Goal: Transaction & Acquisition: Book appointment/travel/reservation

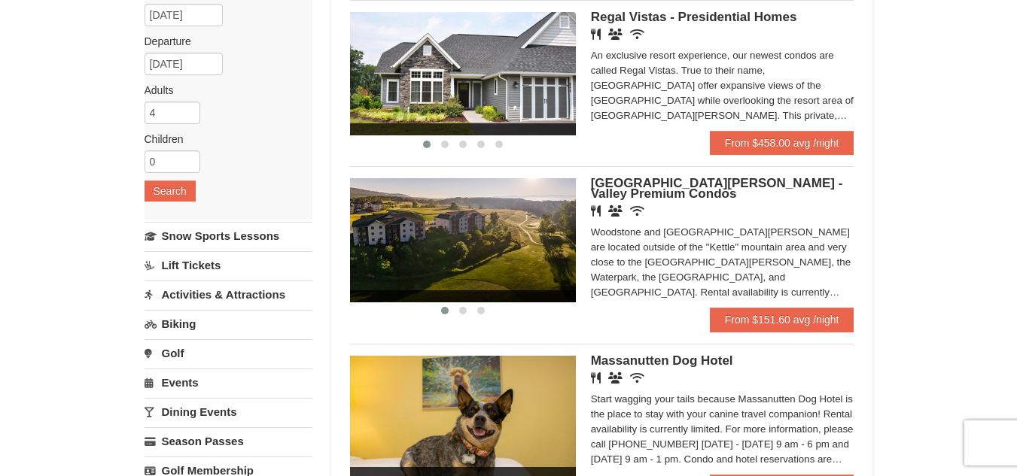
scroll to position [120, 0]
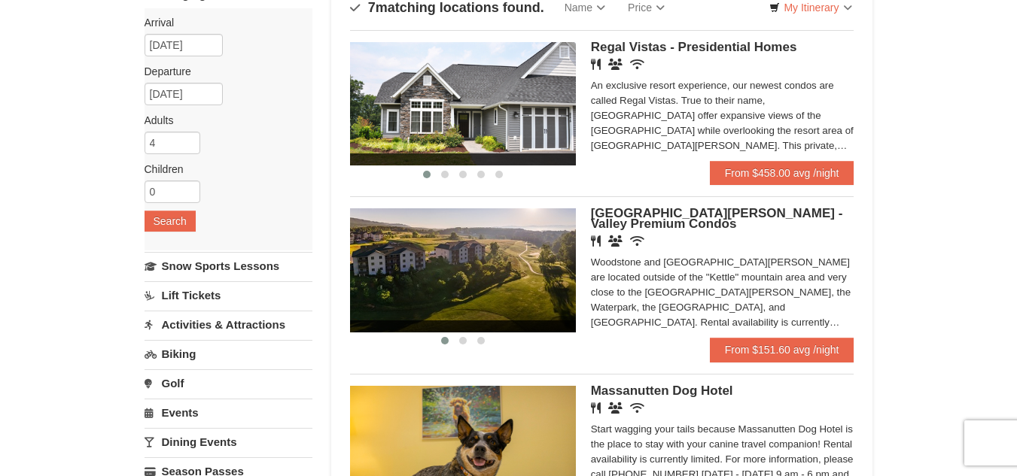
click at [535, 313] on img at bounding box center [463, 269] width 226 height 123
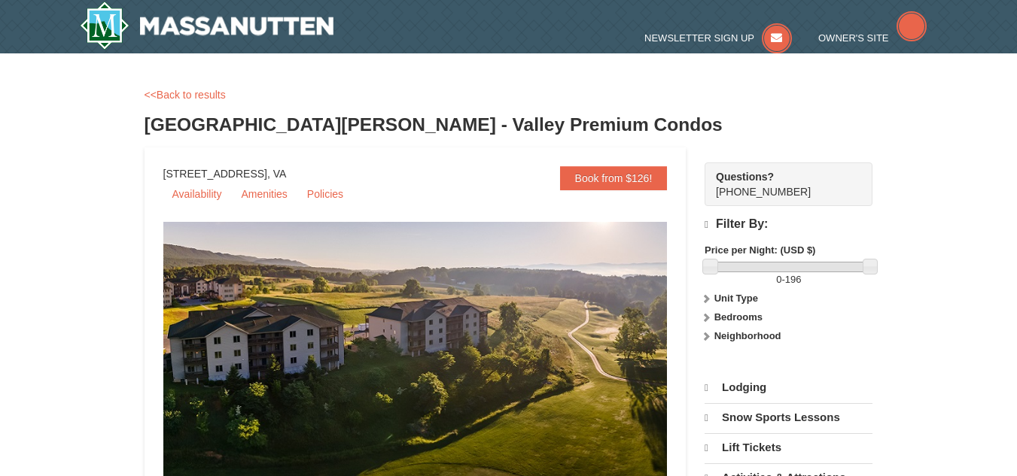
select select "9"
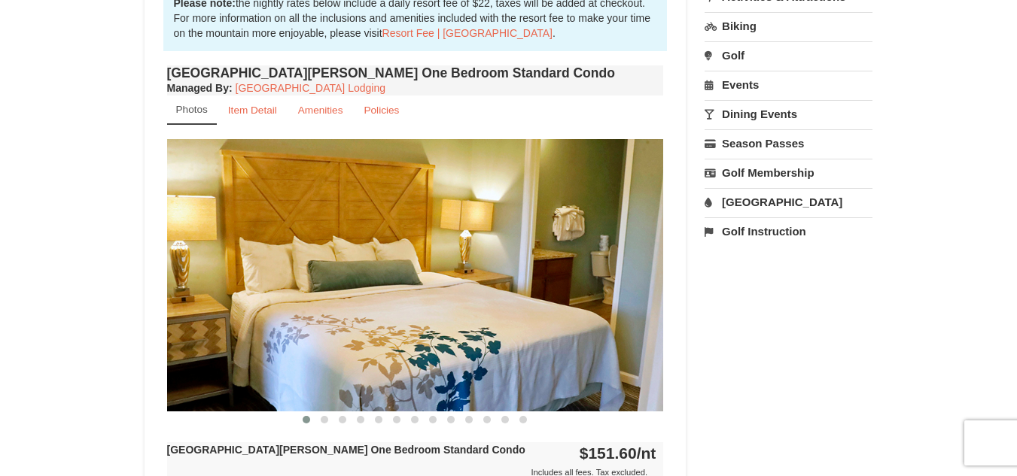
scroll to position [491, 0]
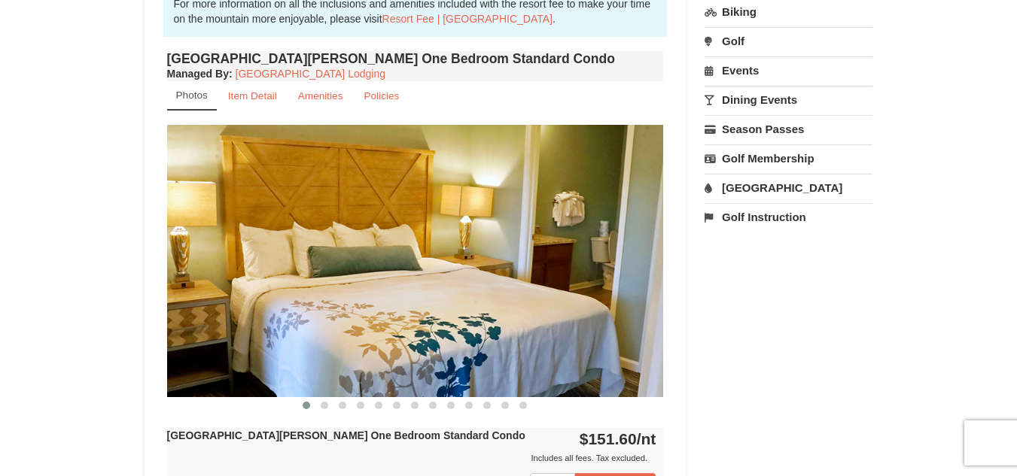
click at [652, 316] on img at bounding box center [415, 261] width 497 height 272
click at [634, 324] on img at bounding box center [415, 261] width 497 height 272
click at [410, 245] on img at bounding box center [415, 261] width 497 height 272
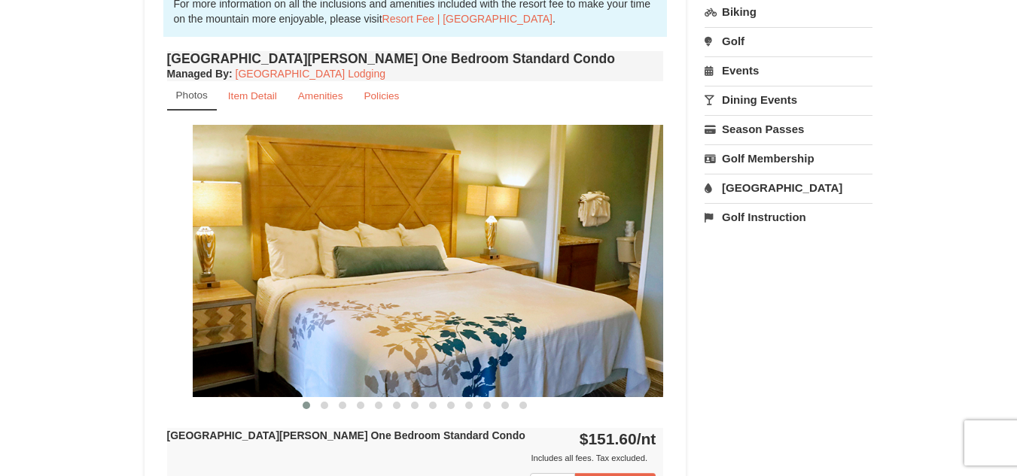
drag, startPoint x: 532, startPoint y: 276, endPoint x: 232, endPoint y: 350, distance: 309.2
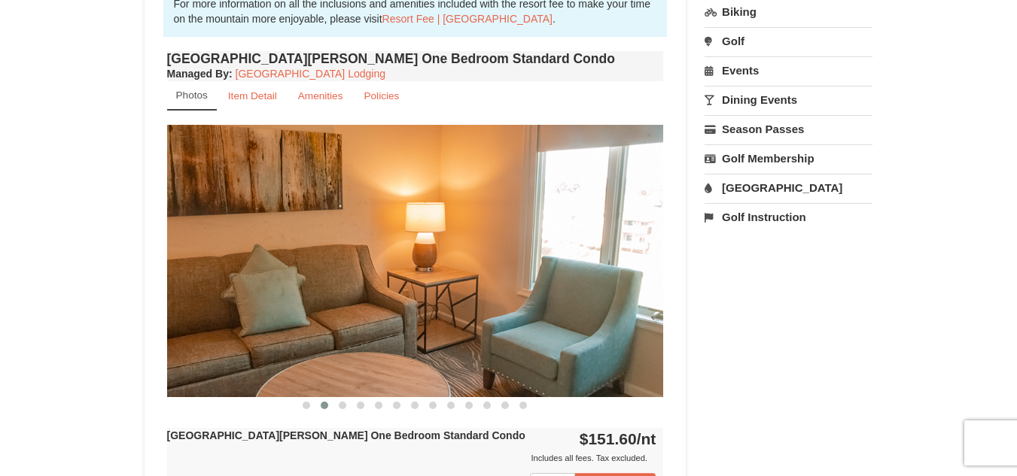
click at [406, 326] on img at bounding box center [415, 261] width 497 height 272
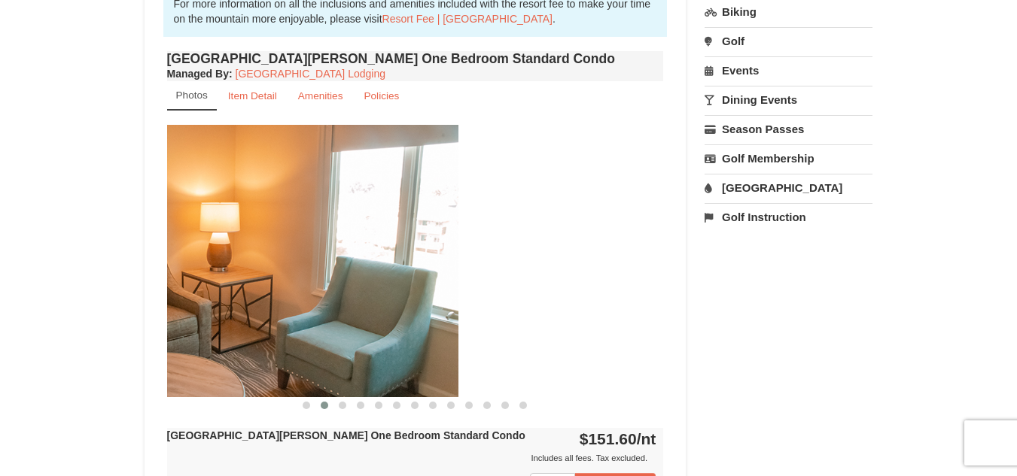
drag, startPoint x: 406, startPoint y: 326, endPoint x: 36, endPoint y: 310, distance: 369.8
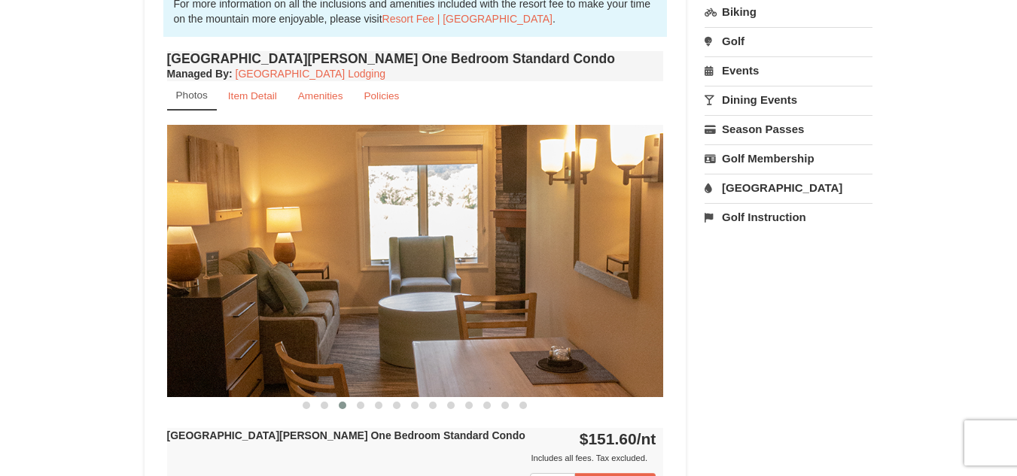
click at [424, 296] on img at bounding box center [415, 261] width 497 height 272
click at [361, 406] on span at bounding box center [361, 406] width 8 height 8
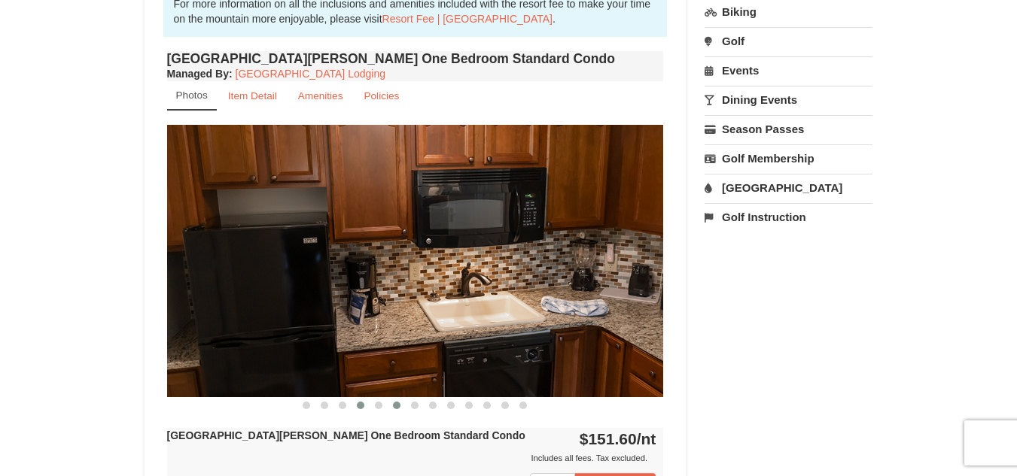
click at [397, 404] on span at bounding box center [397, 406] width 8 height 8
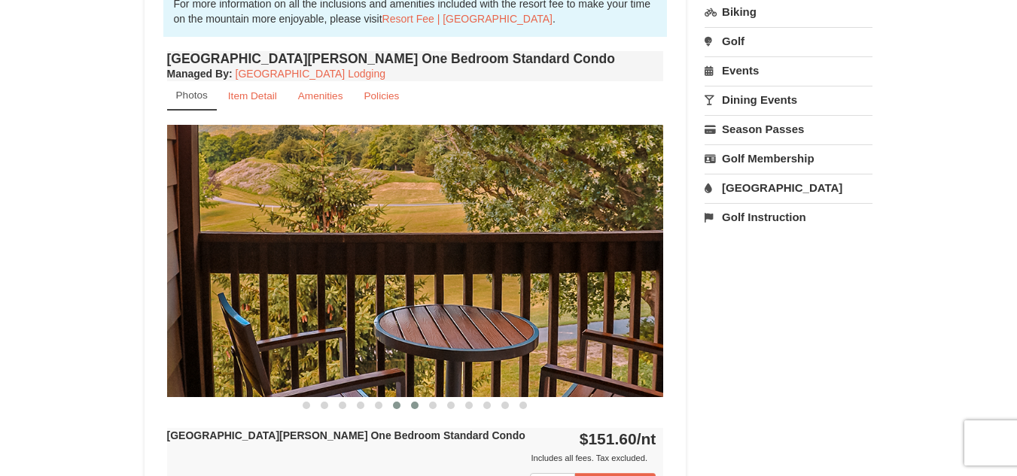
click at [413, 404] on span at bounding box center [415, 406] width 8 height 8
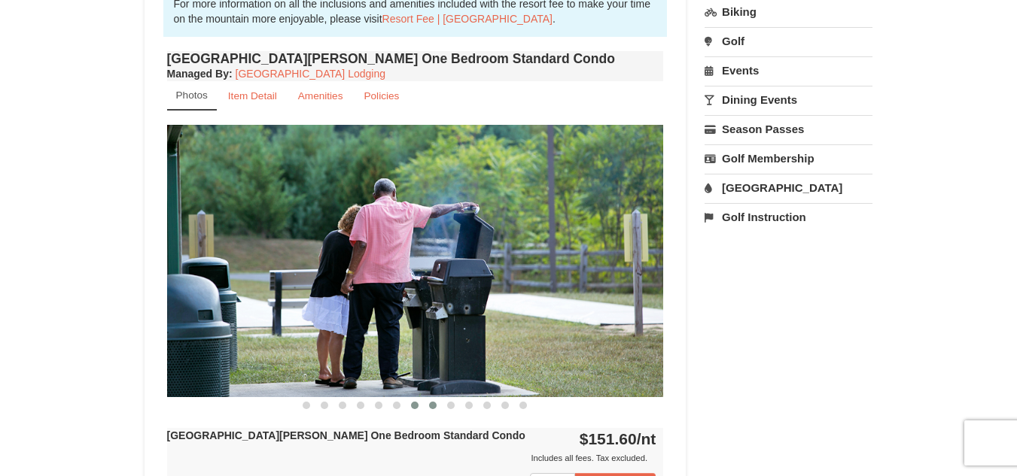
click at [432, 404] on span at bounding box center [433, 406] width 8 height 8
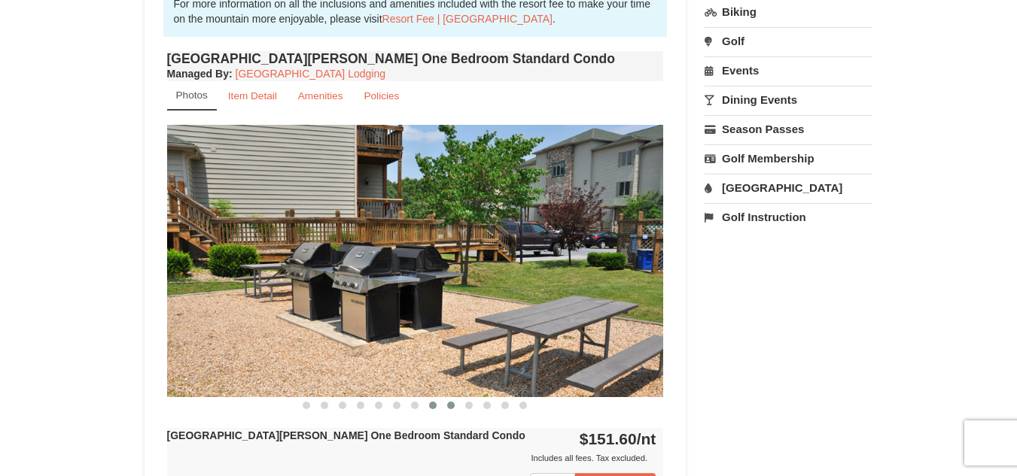
click at [450, 406] on span at bounding box center [451, 406] width 8 height 8
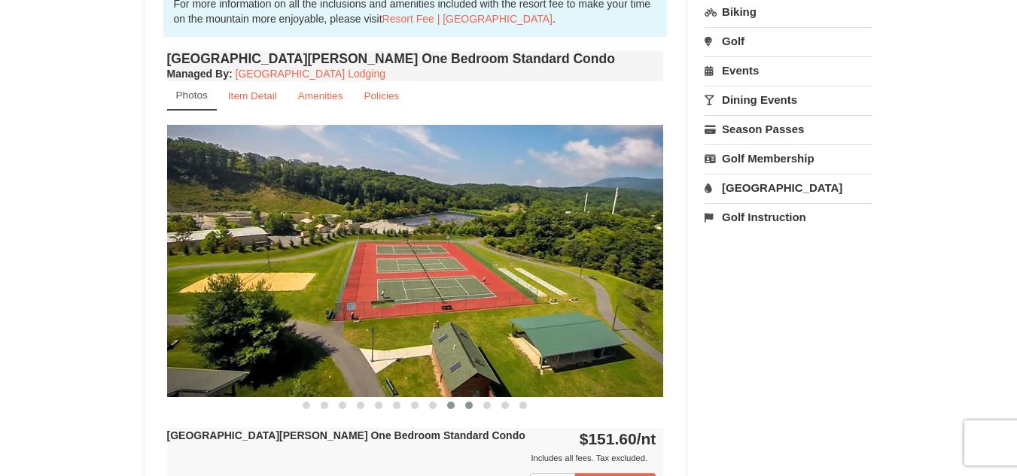
click at [468, 406] on span at bounding box center [469, 406] width 8 height 8
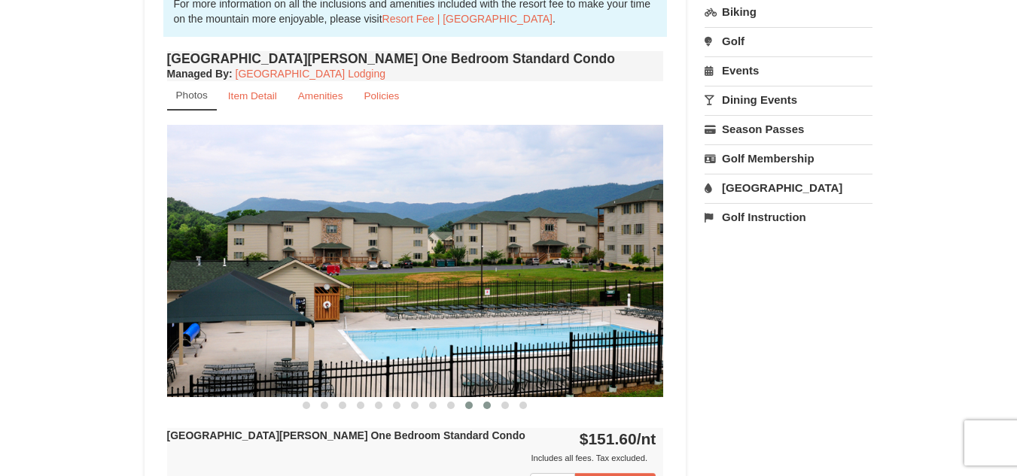
click at [489, 408] on span at bounding box center [487, 406] width 8 height 8
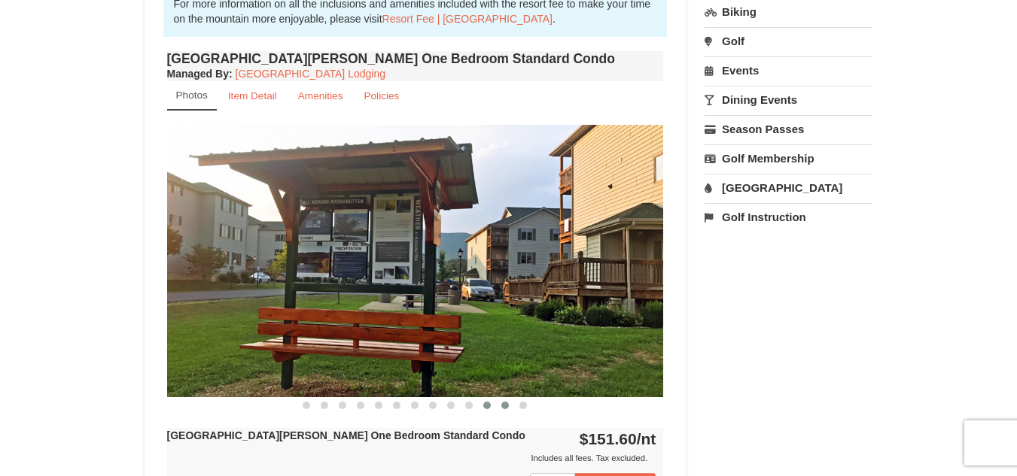
click at [505, 408] on span at bounding box center [505, 406] width 8 height 8
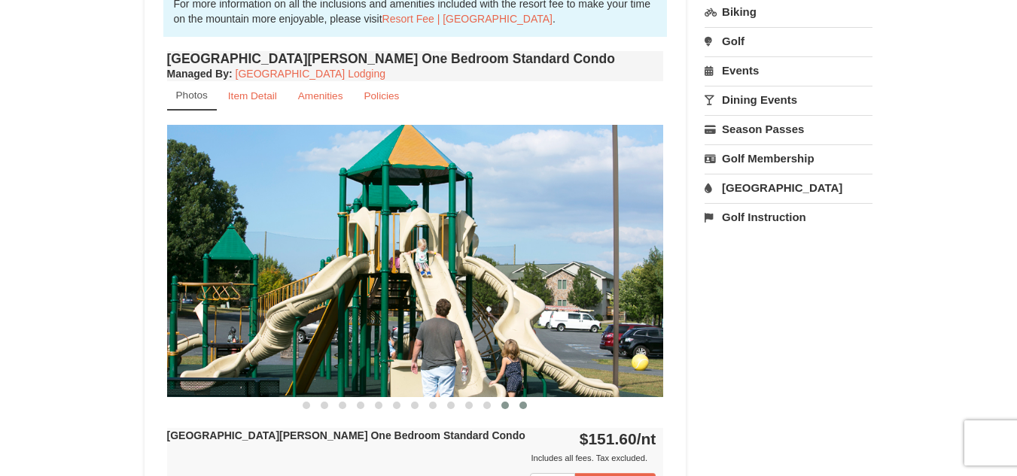
click at [524, 407] on span at bounding box center [523, 406] width 8 height 8
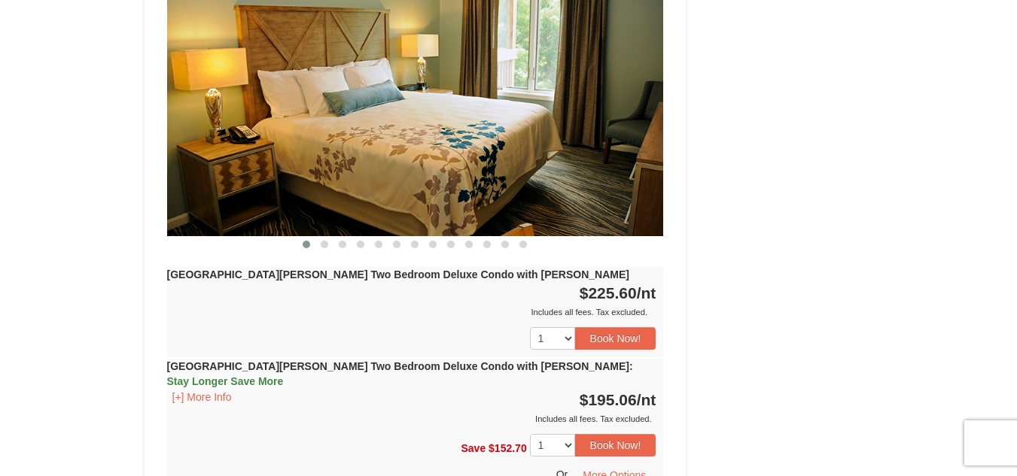
scroll to position [2418, 0]
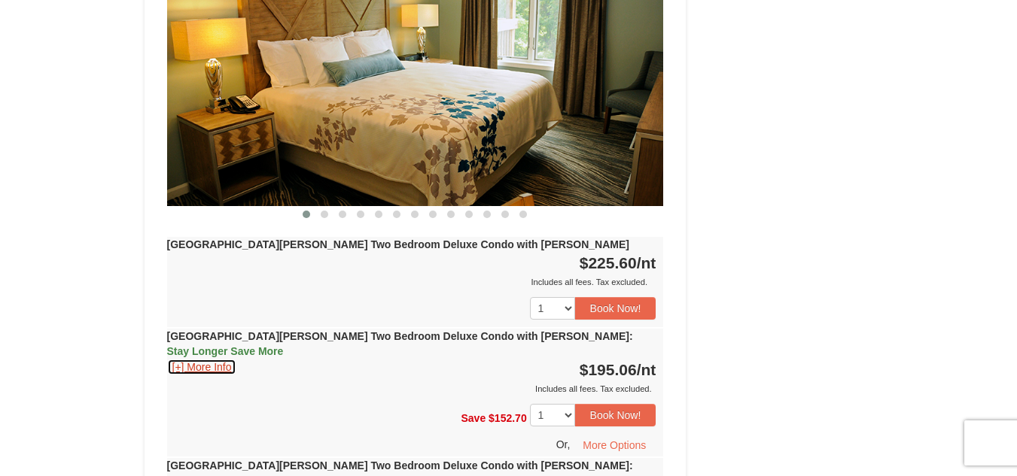
click at [176, 359] on button "[+] More Info" at bounding box center [202, 367] width 70 height 17
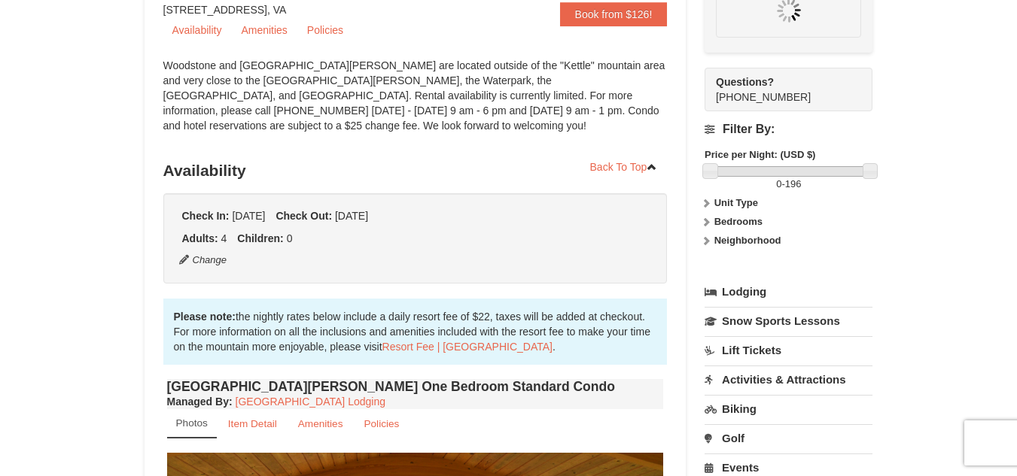
scroll to position [147, 0]
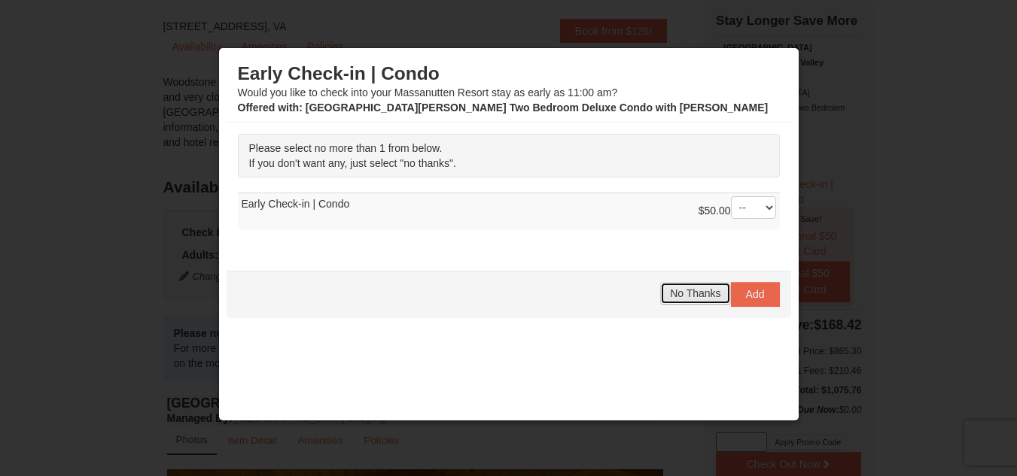
click at [686, 296] on span "No Thanks" at bounding box center [695, 293] width 50 height 12
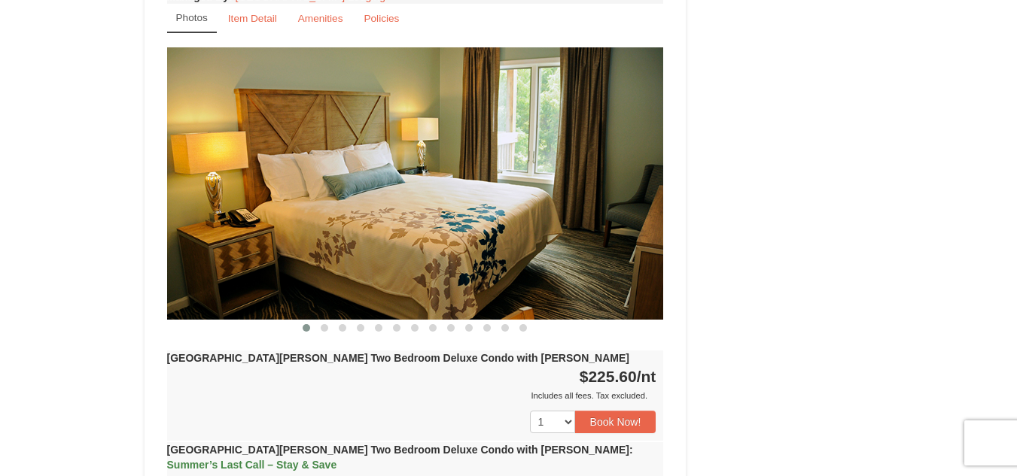
scroll to position [2344, 0]
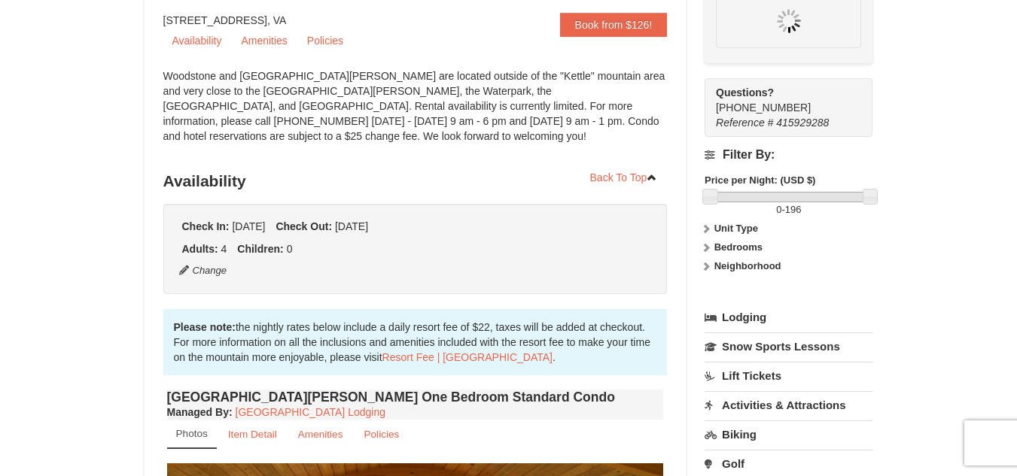
scroll to position [147, 0]
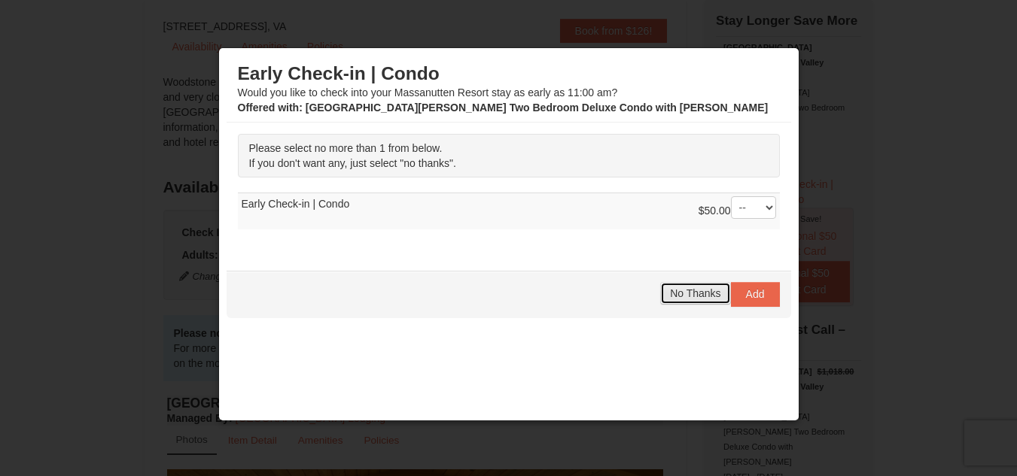
click at [678, 293] on span "No Thanks" at bounding box center [695, 293] width 50 height 12
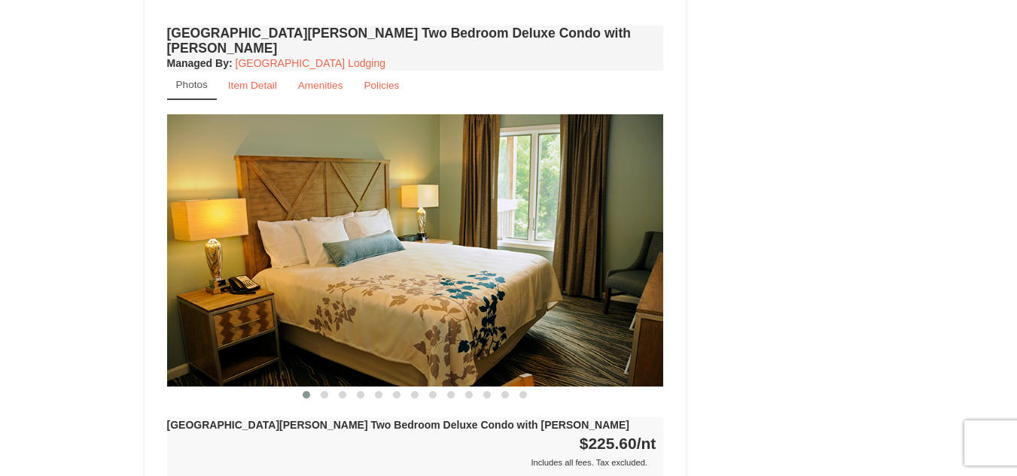
scroll to position [2247, 0]
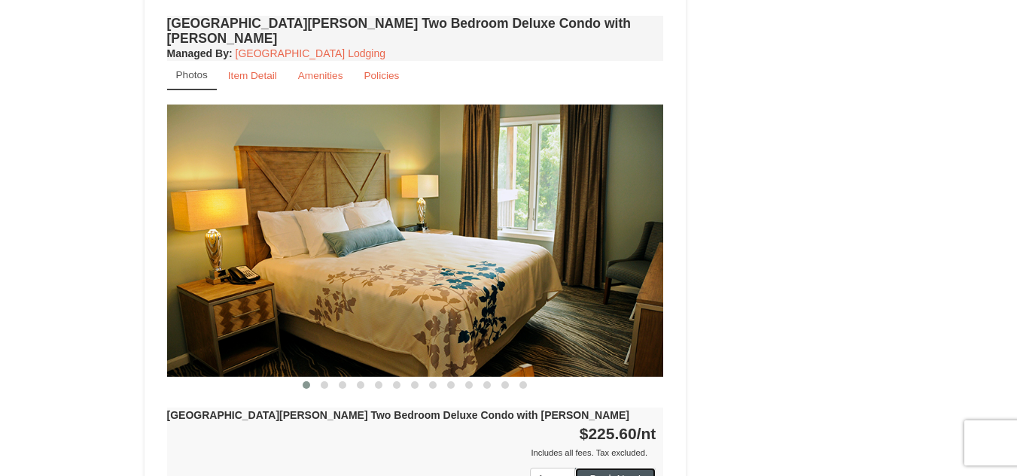
click at [618, 468] on button "Book Now!" at bounding box center [615, 479] width 81 height 23
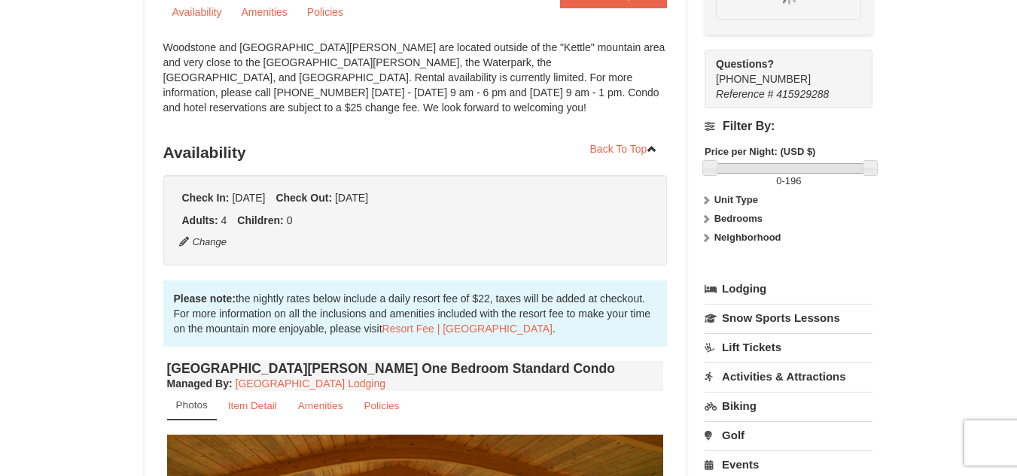
scroll to position [147, 0]
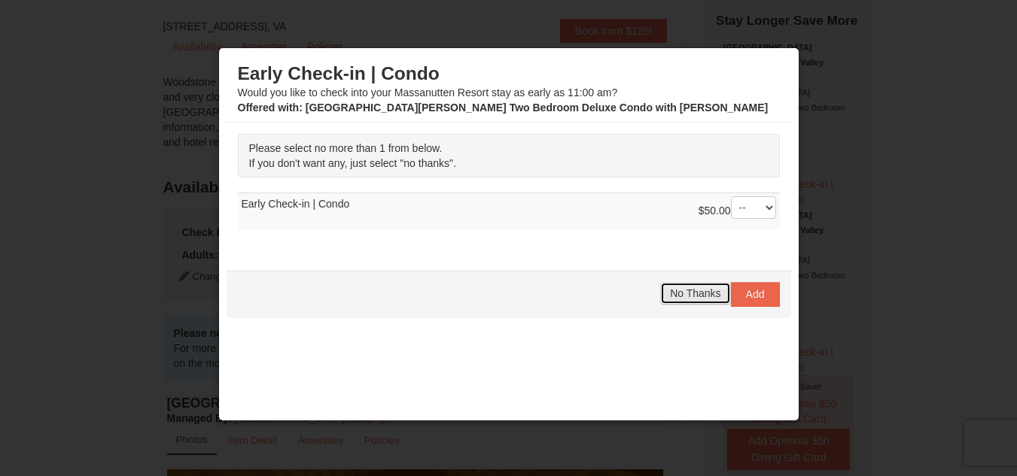
click at [673, 296] on span "No Thanks" at bounding box center [695, 293] width 50 height 12
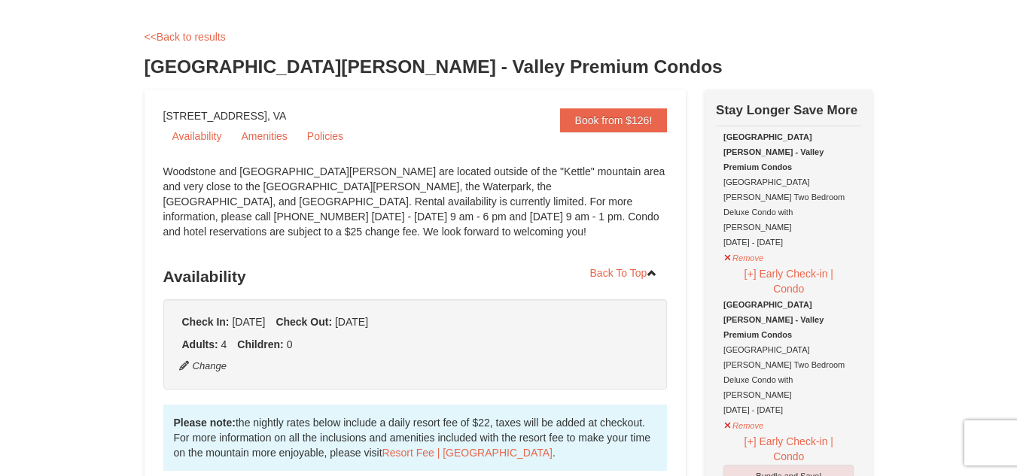
scroll to position [56, 0]
